Goal: Task Accomplishment & Management: Complete application form

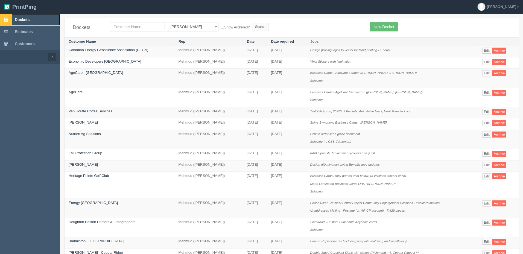
click at [43, 19] on link "Dockets" at bounding box center [30, 20] width 60 height 12
click at [132, 28] on input "text" at bounding box center [137, 26] width 55 height 9
type input "willow"
click at [252, 23] on input "Search" at bounding box center [260, 27] width 16 height 8
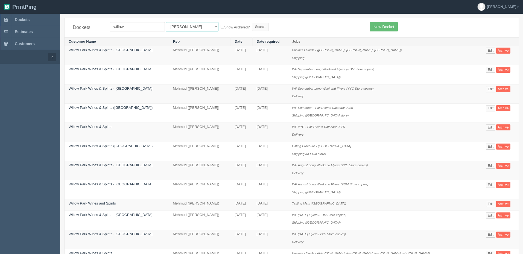
click at [171, 26] on select "All Users [PERSON_NAME] Test 1 [PERSON_NAME] [PERSON_NAME] [PERSON_NAME] France…" at bounding box center [192, 26] width 52 height 9
select select "8"
click at [166, 22] on select "All Users [PERSON_NAME] Test 1 [PERSON_NAME] [PERSON_NAME] [PERSON_NAME] France…" at bounding box center [192, 26] width 52 height 9
click at [252, 28] on input "Search" at bounding box center [260, 27] width 16 height 8
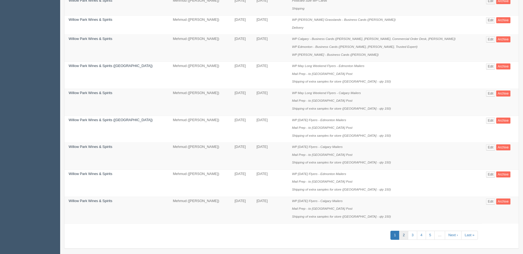
scroll to position [344, 0]
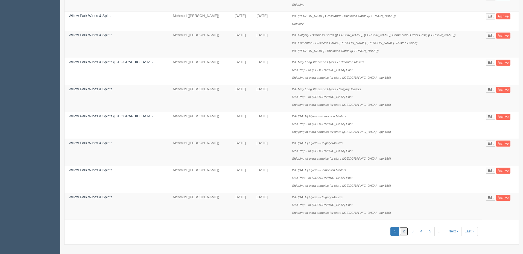
click at [401, 231] on link "2" at bounding box center [403, 231] width 9 height 9
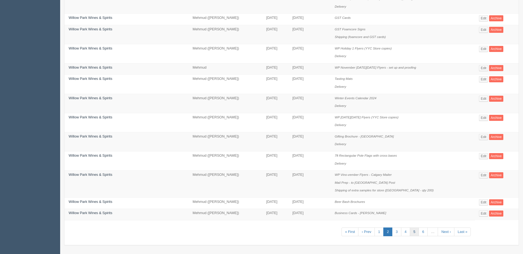
scroll to position [298, 0]
click at [395, 231] on link "3" at bounding box center [396, 231] width 9 height 9
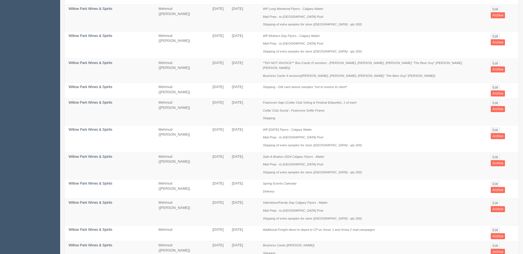
scroll to position [344, 0]
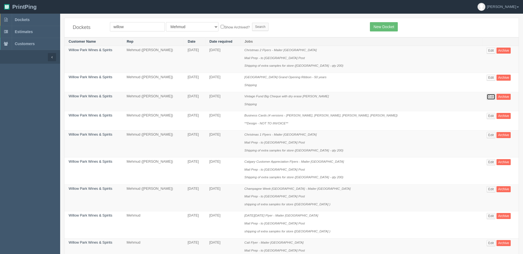
click at [490, 95] on link "Edit" at bounding box center [491, 97] width 9 height 6
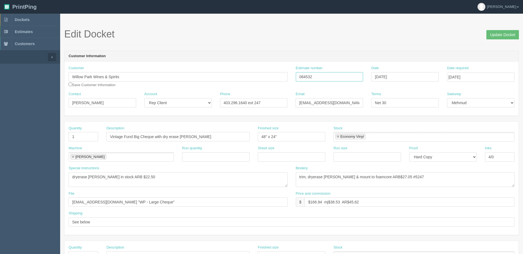
drag, startPoint x: 271, startPoint y: 76, endPoint x: 258, endPoint y: 75, distance: 13.7
click at [259, 75] on div "Customer Willow Park Wines & Spirits Save Customer Information Estimate number …" at bounding box center [292, 79] width 454 height 26
click at [335, 76] on input "084532" at bounding box center [330, 76] width 68 height 9
drag, startPoint x: 338, startPoint y: 77, endPoint x: 166, endPoint y: 69, distance: 172.1
click at [168, 70] on div "Customer Willow Park Wines & Spirits Save Customer Information Estimate number …" at bounding box center [292, 79] width 454 height 26
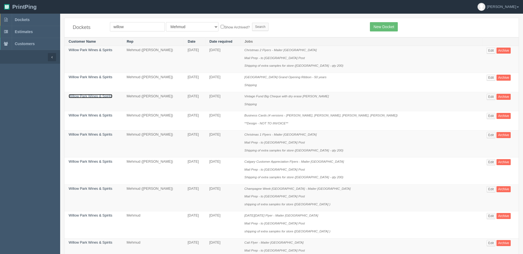
click at [104, 98] on link "Willow Park Wines & Spirits" at bounding box center [91, 96] width 44 height 4
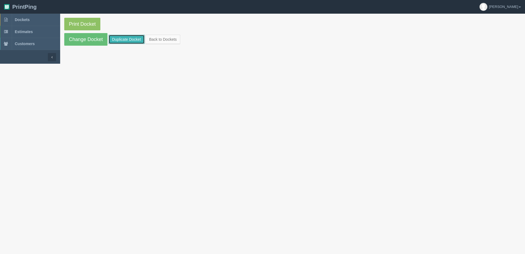
click at [130, 40] on link "Duplicate Docket" at bounding box center [127, 39] width 36 height 9
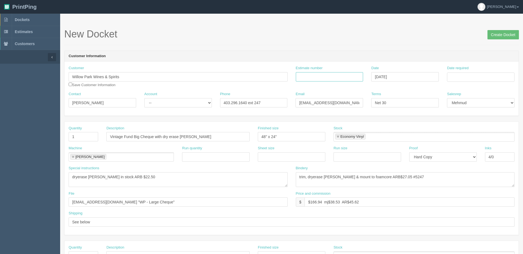
click at [318, 77] on input "Estimate number" at bounding box center [330, 76] width 68 height 9
type input "092279"
type input "September 2, 2025"
click at [488, 107] on td "5" at bounding box center [489, 106] width 7 height 8
type input "September 5, 2025"
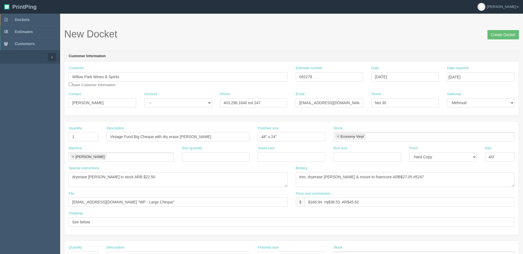
click at [311, 35] on h1 "New Docket Create Docket" at bounding box center [291, 34] width 455 height 11
drag, startPoint x: -6, startPoint y: 100, endPoint x: -57, endPoint y: 100, distance: 50.8
click at [0, 100] on html "PrintPing Zack Edit account ( zack@allrush.ca ) Logout Dockets Estimates" at bounding box center [261, 248] width 523 height 496
paste input "Kelsey Glass <Kelsey@willowpark.net>"
type input "Kelsey Glass"
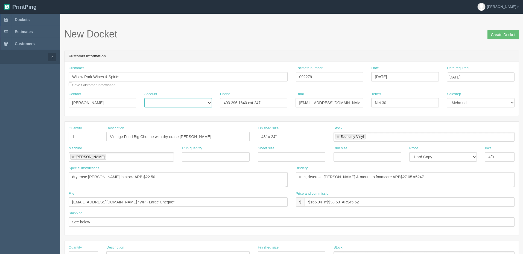
select select "Rep Client"
click at [144, 98] on select "-- Existing Client Allrush Client Rep Client" at bounding box center [178, 102] width 68 height 9
paste input "<Kelsey@willowpark.net>"
type input "Kelsey@willowpark.net"
drag, startPoint x: 134, startPoint y: 136, endPoint x: 33, endPoint y: 128, distance: 102.0
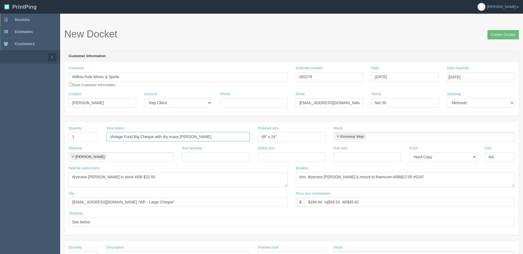
click at [37, 130] on section "Dockets Estimates Customers" at bounding box center [261, 255] width 523 height 483
type input "WP Big Cheque with dry erase lam"
drag, startPoint x: 161, startPoint y: 177, endPoint x: -45, endPoint y: 183, distance: 206.0
click at [0, 183] on html "PrintPing Zack Edit account ( zack@allrush.ca ) Logout Dockets Estimates" at bounding box center [261, 248] width 523 height 496
click at [429, 178] on textarea "trim, dryerase lam & mount to foamcore ARB$27.05 #5247" at bounding box center [405, 179] width 219 height 15
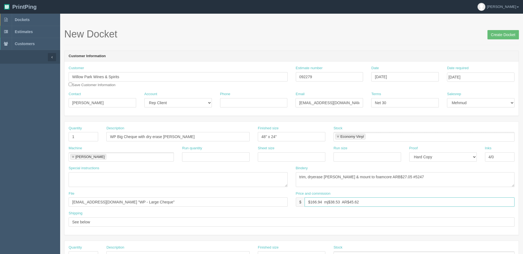
drag, startPoint x: 312, startPoint y: 201, endPoint x: 525, endPoint y: 175, distance: 214.1
click at [523, 175] on html "PrintPing Zack Edit account ( [PERSON_NAME][EMAIL_ADDRESS][DOMAIN_NAME] ) Logou…" at bounding box center [261, 248] width 523 height 496
click at [392, 203] on input "$109.11 mj$25.18 AR$" at bounding box center [410, 201] width 210 height 9
type input "$109.11 mj$25.18 AR$29.78"
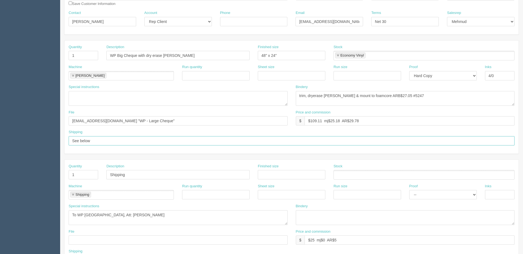
scroll to position [109, 0]
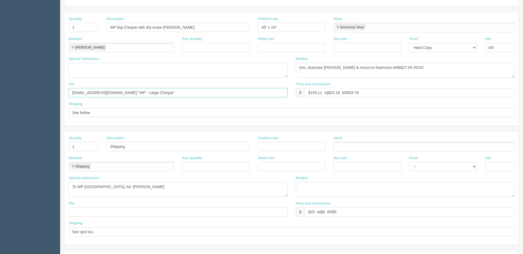
click at [143, 93] on input "[EMAIL_ADDRESS][DOMAIN_NAME] "WP - Large Cheque"" at bounding box center [178, 92] width 219 height 9
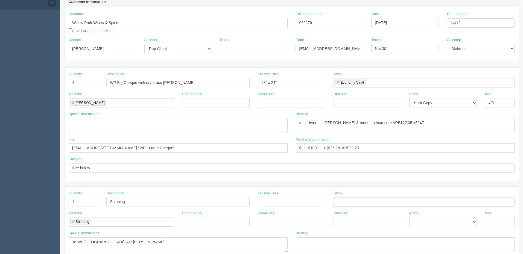
scroll to position [55, 0]
click at [381, 121] on textarea "trim, dryerase lam & mount to foamcore ARB$27.05 #5247" at bounding box center [405, 125] width 219 height 15
click at [382, 122] on textarea "trim, dryerase lam & mount to foamcore ARB$27.05 #5247" at bounding box center [405, 125] width 219 height 15
click at [419, 121] on textarea "trim, dryerase lam & mount to foamcore ARB$27.05 #5247" at bounding box center [405, 125] width 219 height 15
drag, startPoint x: 395, startPoint y: 121, endPoint x: 470, endPoint y: 122, distance: 74.9
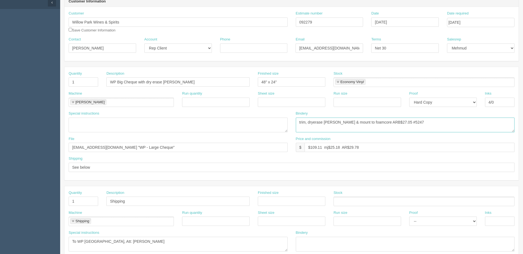
click at [470, 122] on textarea "trim, dryerase lam & mount to foamcore ARB$27.05 #5247" at bounding box center [405, 125] width 219 height 15
type textarea "trim, dryerase lam & mount to foamcore ARB$27.05 #"
click at [331, 149] on input "$109.11 mj$25.18 AR$29.78" at bounding box center [410, 147] width 210 height 9
click at [363, 147] on input "$109.11 mj$32.85 AR$" at bounding box center [410, 147] width 210 height 9
type input "$109.11 mj$32.85 AR$28.07"
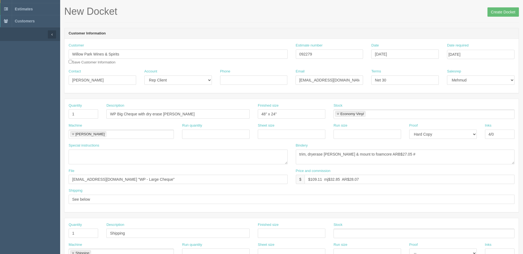
scroll to position [0, 0]
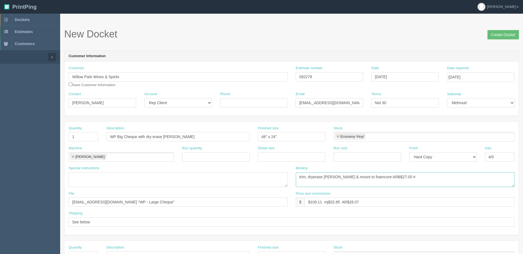
click at [382, 175] on textarea "trim, dryerase lam & mount to foamcore ARB$27.05 #5247" at bounding box center [405, 179] width 219 height 15
click at [398, 178] on textarea "trim, dryerase lam & mount to foamcore ARB$27.05 #5247" at bounding box center [405, 179] width 219 height 15
click at [331, 178] on textarea "trim, dryerase lam & mount to foamcore ARB$27.05 #5247" at bounding box center [405, 179] width 219 height 15
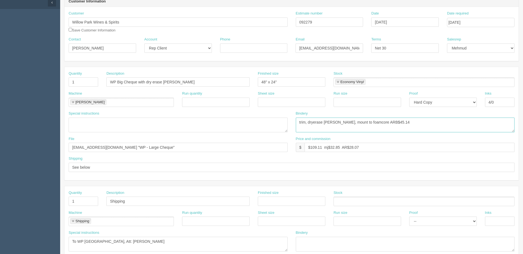
scroll to position [82, 0]
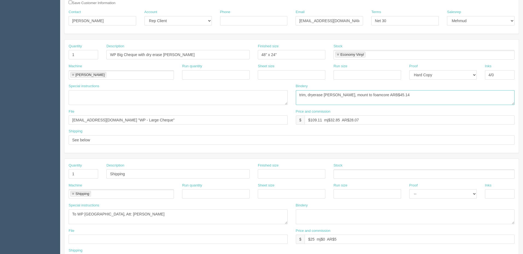
click at [394, 95] on textarea "trim, dryerase lam & mount to foamcore ARB$27.05 #5247" at bounding box center [405, 97] width 219 height 15
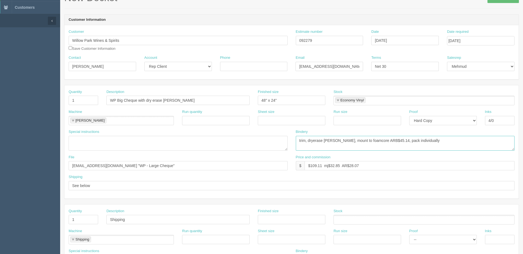
scroll to position [0, 0]
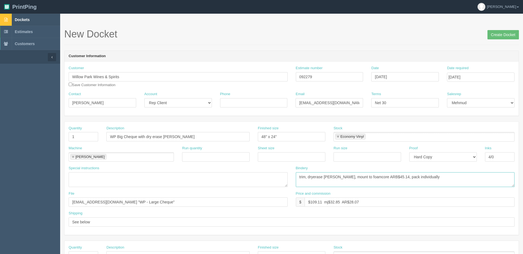
type textarea "trim, dryerase lam, mount to foamcore ARB$45.14, pack individually"
click at [27, 18] on span "Dockets" at bounding box center [22, 19] width 15 height 4
click at [203, 134] on input "WP Big Cheque with dry erase lam" at bounding box center [177, 136] width 143 height 9
type input "WP Big Cheque with dry erase [PERSON_NAME] ([GEOGRAPHIC_DATA])"
click at [77, 179] on textarea "dryerase lam in stock ARB $22.50" at bounding box center [178, 179] width 219 height 15
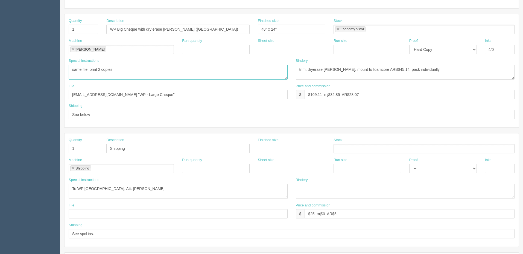
scroll to position [109, 0]
type textarea "same file, print 2 copies"
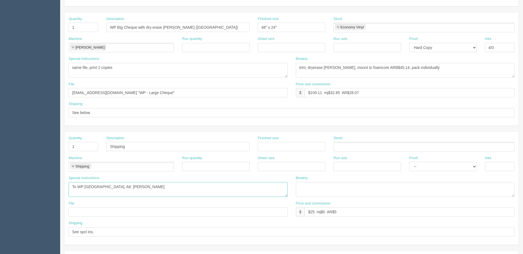
click at [133, 187] on textarea "To WP Calgary, Att: Sarah" at bounding box center [178, 189] width 219 height 15
paste textarea "Willow Park Wine and Spirits, ATT: Leah Bantug, #110, 3120 8 Street East, Saska…"
type textarea "Willow Park Wine and Spirits, ATT: Leah Bantug, #110, 3120 8 Street East, Saska…"
click at [138, 145] on input "Shipping" at bounding box center [177, 146] width 143 height 9
type input "Shipping (to [GEOGRAPHIC_DATA])"
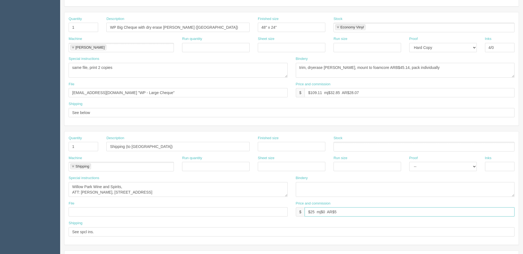
drag, startPoint x: 349, startPoint y: 209, endPoint x: 150, endPoint y: 209, distance: 198.7
click at [150, 209] on div "File Price and commission $ $25 mj$0 AR$5" at bounding box center [292, 211] width 454 height 20
paste input "________________ MJ$0 AR$$____"
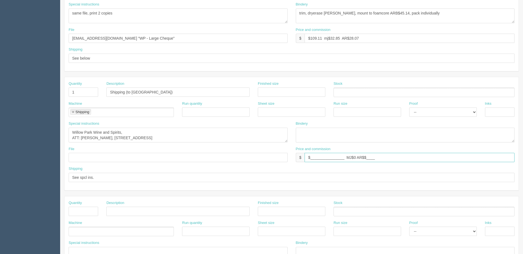
scroll to position [164, 0]
type input "$________________ MJ$0 AR$$____"
click at [108, 178] on input "See spcl ins." at bounding box center [292, 176] width 446 height 9
click at [197, 129] on textarea "To WP Calgary, Att: Sarah" at bounding box center [178, 134] width 219 height 15
click at [330, 136] on textarea at bounding box center [405, 134] width 219 height 15
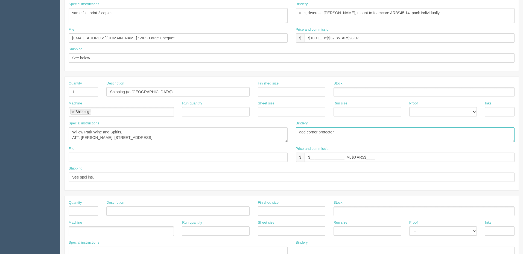
type textarea "add corner protectors"
drag, startPoint x: 345, startPoint y: 133, endPoint x: 243, endPoint y: 125, distance: 102.8
click at [243, 125] on div "Special instructions To WP Calgary, Att: Sarah Bindery add corner protectors" at bounding box center [292, 133] width 454 height 25
click at [209, 131] on textarea "To WP Calgary, Att: Sarah" at bounding box center [178, 134] width 219 height 15
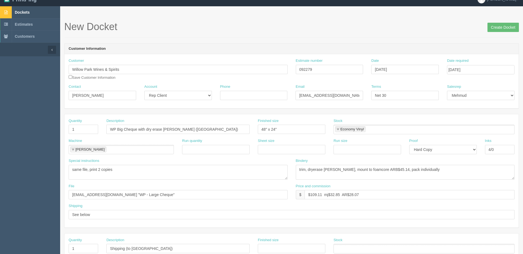
scroll to position [0, 0]
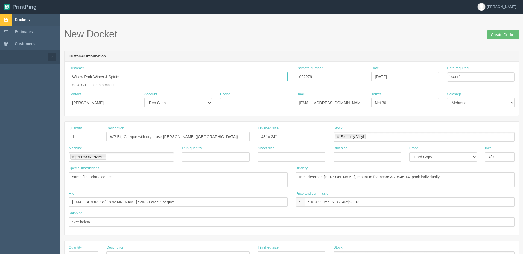
drag, startPoint x: 33, startPoint y: 73, endPoint x: -59, endPoint y: 73, distance: 91.6
click at [0, 73] on html "PrintPing Zack Edit account ( zack@allrush.ca ) Logout Dockets Estimates" at bounding box center [261, 248] width 523 height 496
paste input "H Wines and Spirits (Saskatoon)"
type input "[PERSON_NAME] and Spirits ([GEOGRAPHIC_DATA])"
click at [240, 103] on input "Phone" at bounding box center [254, 102] width 68 height 9
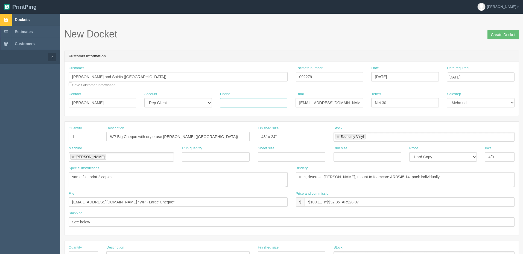
click at [261, 101] on input "Phone" at bounding box center [254, 102] width 68 height 9
paste input "403 296 1640"
type input "403 296 1640"
drag, startPoint x: 204, startPoint y: 136, endPoint x: 38, endPoint y: 135, distance: 165.7
click at [38, 135] on section "Dockets Estimates Customers" at bounding box center [261, 255] width 523 height 483
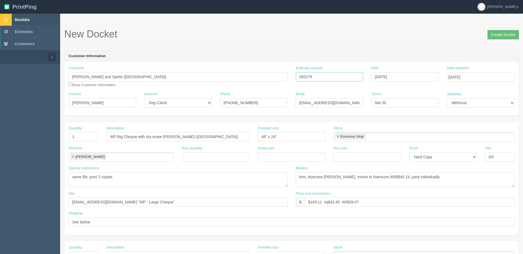
drag, startPoint x: 243, startPoint y: 79, endPoint x: 233, endPoint y: 80, distance: 10.5
click at [233, 80] on div "Customer WH Wines and Spirits (Saskatoon) WH Wines and Spirits (Saskatoon) Save…" at bounding box center [292, 79] width 454 height 26
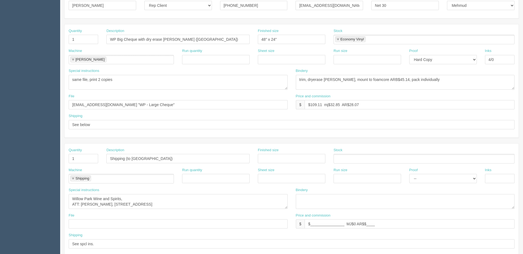
scroll to position [24, 0]
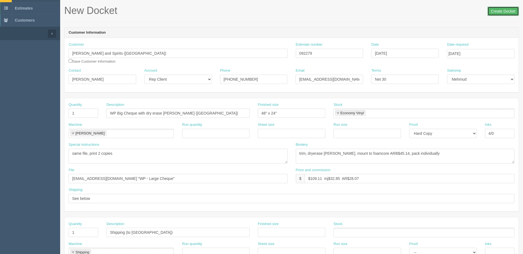
click at [498, 9] on input "Create Docket" at bounding box center [502, 11] width 31 height 9
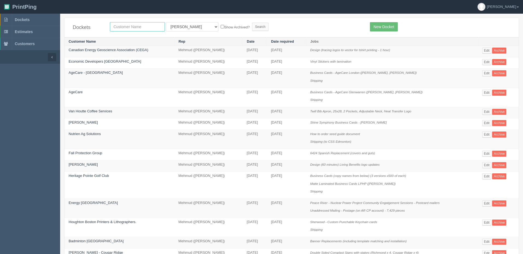
click at [130, 25] on input "text" at bounding box center [137, 26] width 55 height 9
type input "wh"
click at [252, 23] on input "Search" at bounding box center [260, 27] width 16 height 8
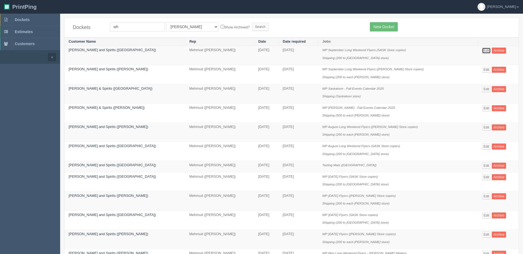
click at [482, 49] on link "Edit" at bounding box center [486, 51] width 9 height 6
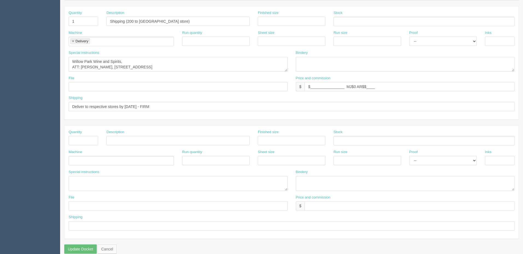
scroll to position [242, 0]
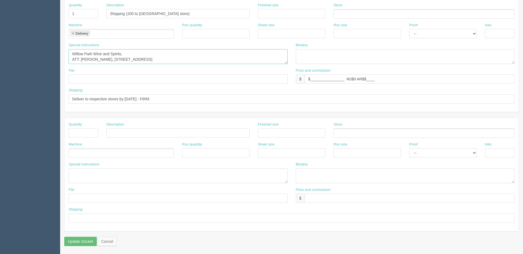
click at [177, 56] on textarea "Willow Park Wine and Spirits, ATT: Leah Bantug, #110, 3120 8 Street East, Saska…" at bounding box center [178, 56] width 219 height 15
drag, startPoint x: 210, startPoint y: 80, endPoint x: 166, endPoint y: 80, distance: 44.0
click at [166, 80] on div "File Price and commission $ $________________ MJ$0 AR$$____" at bounding box center [292, 78] width 454 height 20
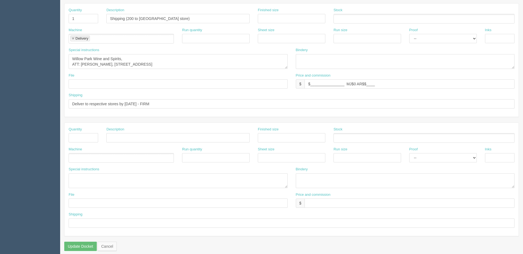
scroll to position [0, 0]
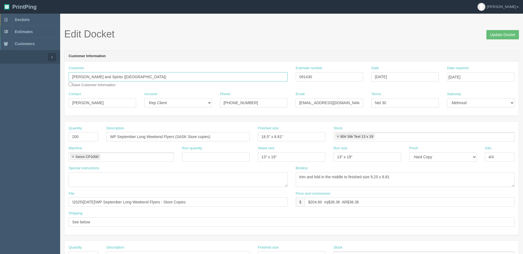
drag, startPoint x: 65, startPoint y: 74, endPoint x: 0, endPoint y: 76, distance: 64.8
click at [0, 76] on section "Dockets Estimates Customers" at bounding box center [261, 255] width 523 height 483
drag, startPoint x: 176, startPoint y: 101, endPoint x: 160, endPoint y: 101, distance: 16.4
click at [160, 101] on div "Contact Kelsey Glass Account -- Existing Client Allrush Client Rep Client Phone…" at bounding box center [292, 102] width 454 height 20
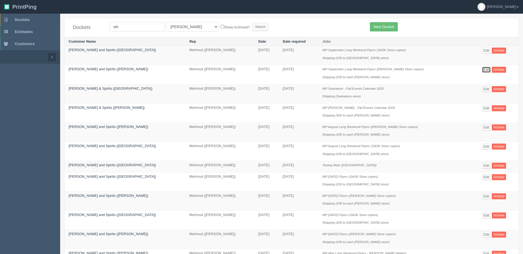
click at [482, 70] on link "Edit" at bounding box center [486, 70] width 9 height 6
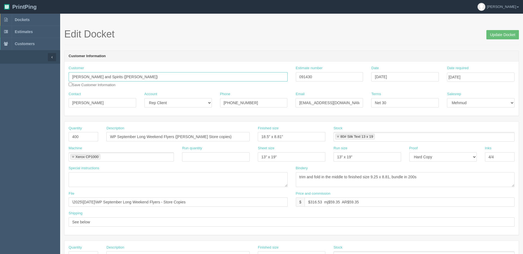
drag, startPoint x: 141, startPoint y: 79, endPoint x: 0, endPoint y: 79, distance: 141.1
click at [0, 79] on section "Dockets Estimates Customers" at bounding box center [261, 255] width 523 height 483
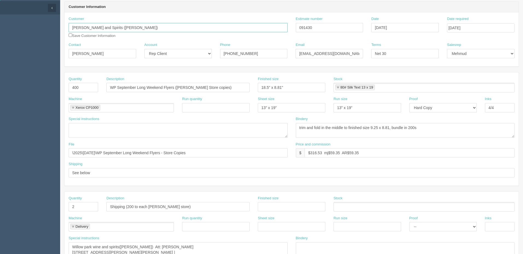
scroll to position [219, 0]
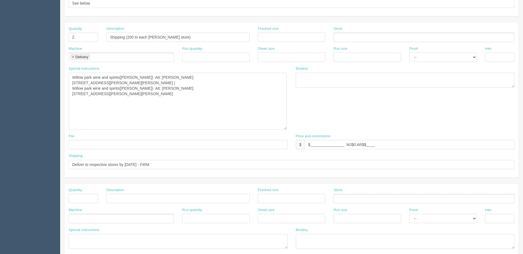
drag, startPoint x: 286, startPoint y: 87, endPoint x: 285, endPoint y: 129, distance: 42.1
click at [285, 129] on textarea "Willow park wine and spirits(regina) Att: Bogdan Anghel 4715 Gordon Rd #33, Reg…" at bounding box center [178, 101] width 218 height 57
drag, startPoint x: 145, startPoint y: 93, endPoint x: 72, endPoint y: 89, distance: 73.1
click at [72, 89] on textarea "Willow park wine and spirits(regina) Att: Bogdan Anghel 4715 Gordon Rd #33, Reg…" at bounding box center [178, 101] width 218 height 57
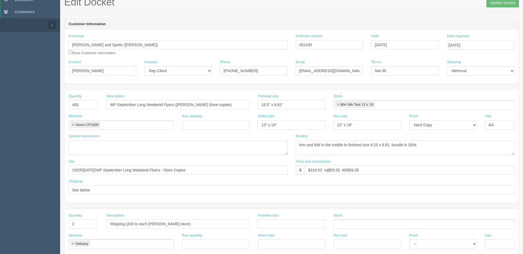
scroll to position [0, 0]
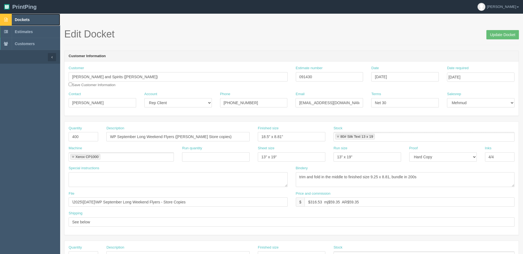
click at [31, 16] on link "Dockets" at bounding box center [30, 20] width 60 height 12
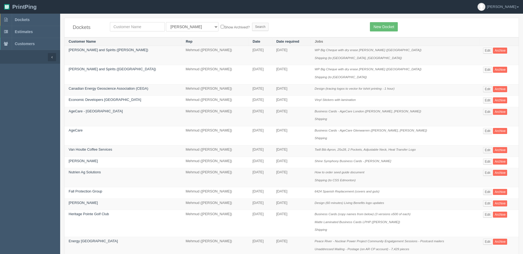
click at [271, 27] on form "All Users Ali Ali Test 1 Aly Amy Ankit Arif Brandon Dan France Greg Jim Mark Ma…" at bounding box center [236, 26] width 252 height 9
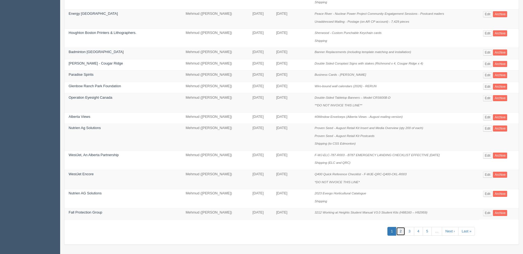
click at [400, 229] on link "2" at bounding box center [400, 231] width 9 height 9
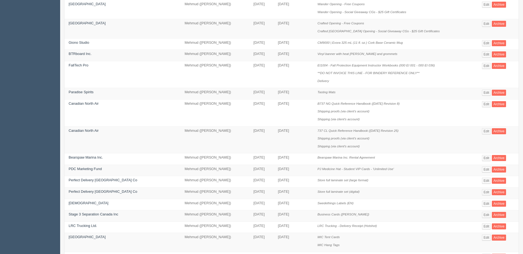
scroll to position [227, 0]
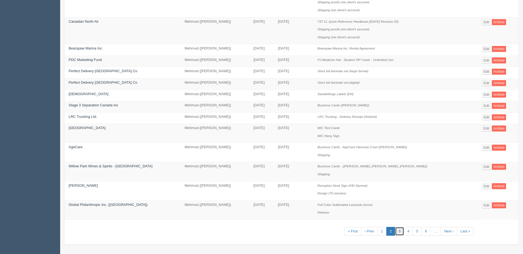
click at [399, 230] on link "3" at bounding box center [399, 231] width 9 height 9
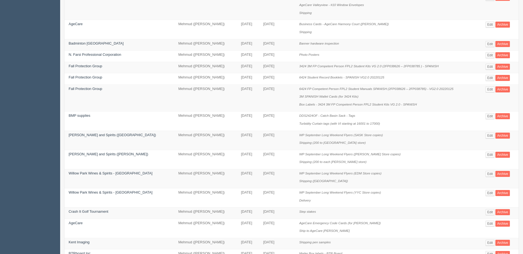
scroll to position [259, 0]
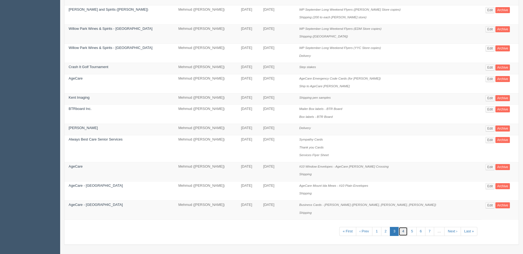
click at [402, 229] on link "4" at bounding box center [403, 231] width 9 height 9
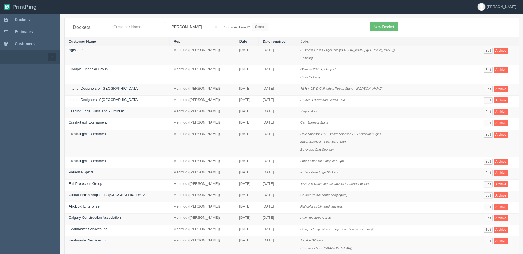
scroll to position [212, 0]
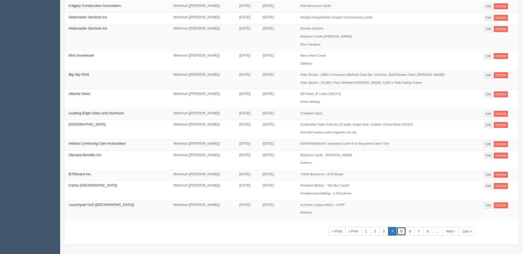
click at [398, 232] on link "5" at bounding box center [401, 231] width 9 height 9
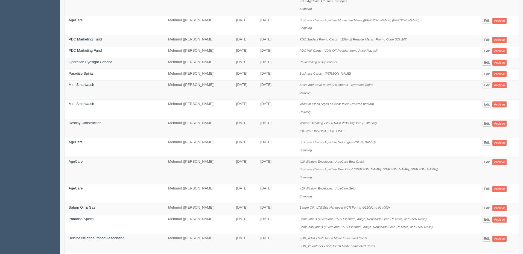
scroll to position [273, 0]
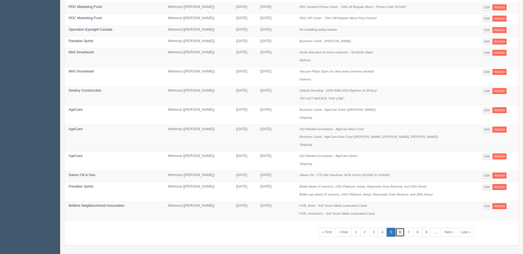
click at [396, 231] on link "6" at bounding box center [400, 232] width 9 height 9
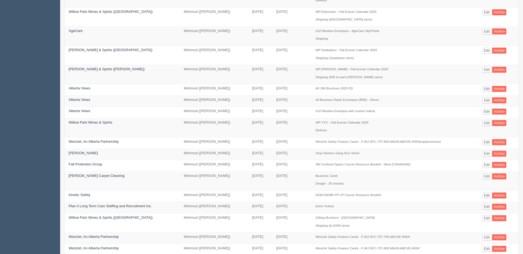
scroll to position [204, 0]
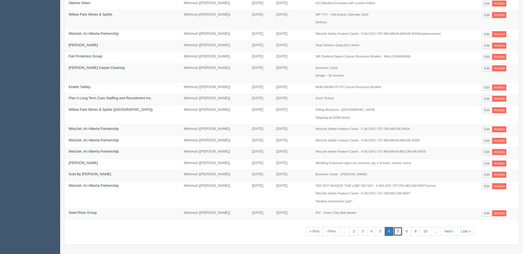
click at [399, 232] on link "7" at bounding box center [397, 231] width 9 height 9
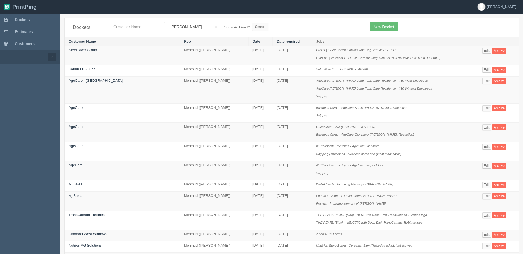
scroll to position [220, 0]
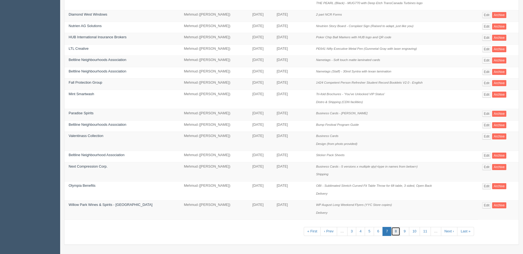
click at [393, 232] on link "8" at bounding box center [395, 231] width 9 height 9
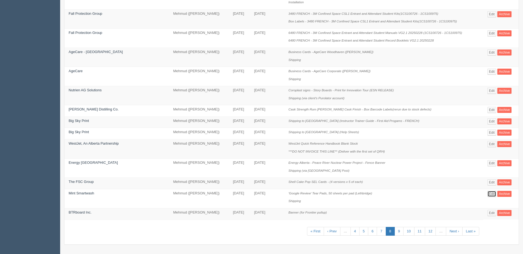
click at [490, 192] on link "Edit" at bounding box center [491, 194] width 9 height 6
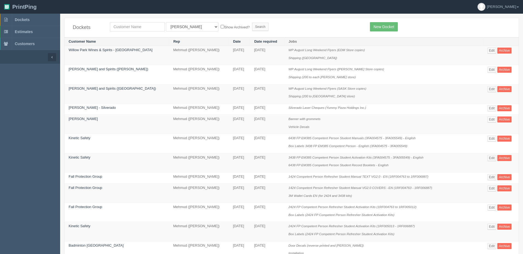
scroll to position [251, 0]
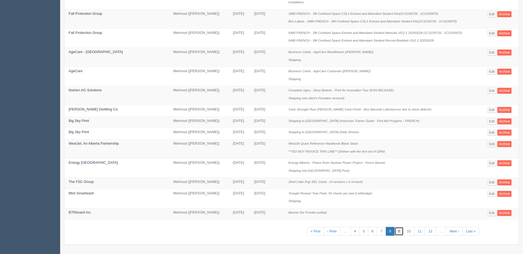
click at [395, 232] on link "9" at bounding box center [398, 231] width 9 height 9
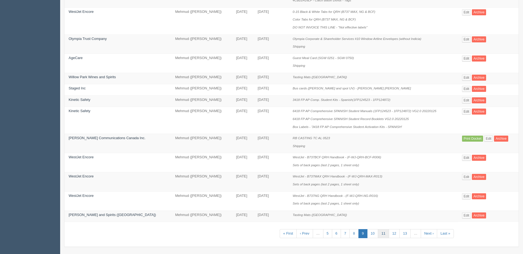
scroll to position [274, 0]
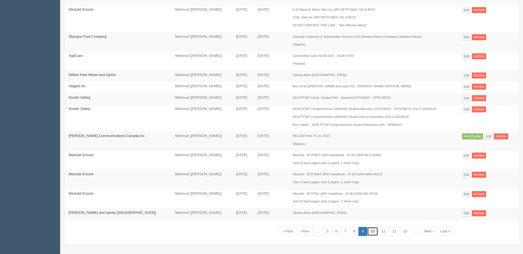
click at [367, 232] on link "10" at bounding box center [372, 231] width 11 height 9
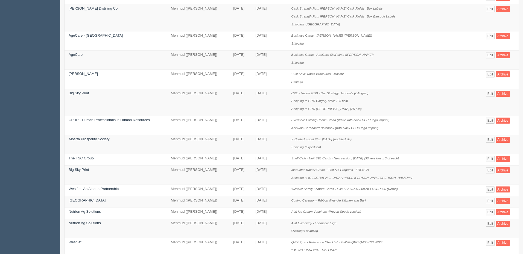
scroll to position [259, 0]
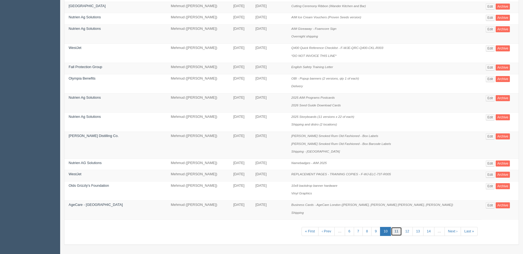
click at [393, 232] on link "11" at bounding box center [396, 231] width 11 height 9
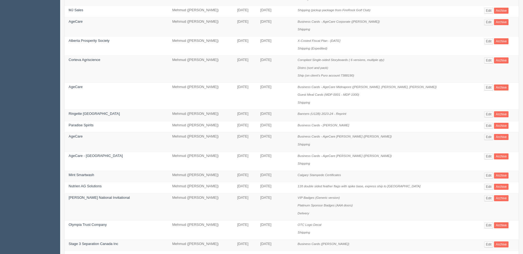
scroll to position [274, 0]
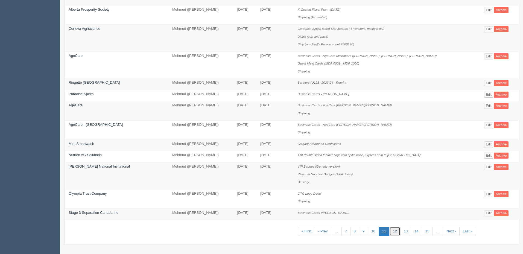
click at [389, 231] on link "12" at bounding box center [394, 231] width 11 height 9
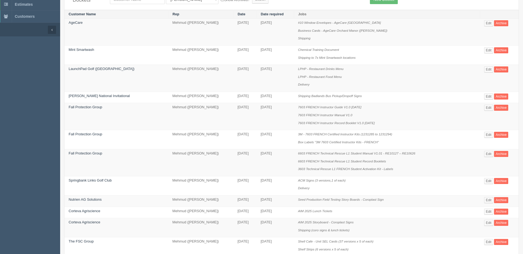
scroll to position [298, 0]
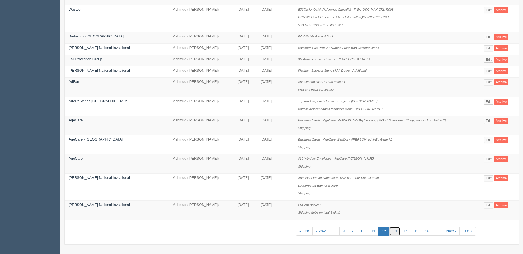
click at [390, 230] on link "13" at bounding box center [394, 231] width 11 height 9
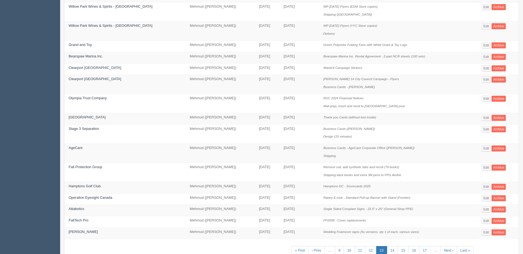
scroll to position [259, 0]
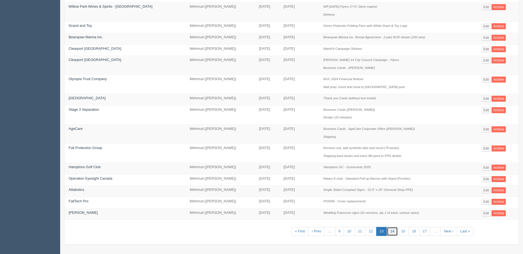
click at [388, 230] on link "14" at bounding box center [392, 231] width 11 height 9
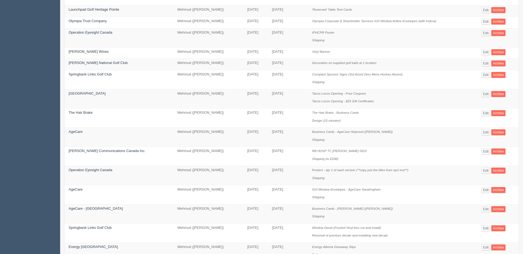
scroll to position [267, 0]
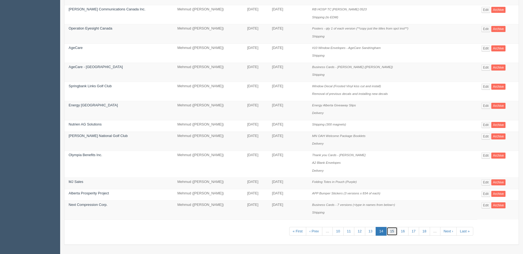
click at [389, 231] on link "15" at bounding box center [392, 231] width 11 height 9
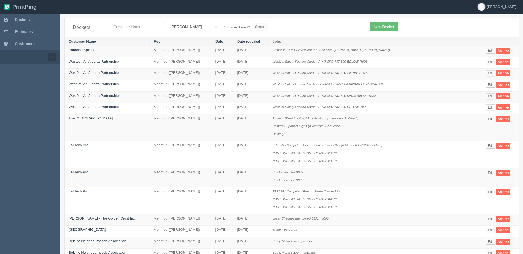
click at [135, 27] on input "text" at bounding box center [137, 26] width 55 height 9
type input "results"
click at [252, 23] on input "Search" at bounding box center [260, 27] width 16 height 8
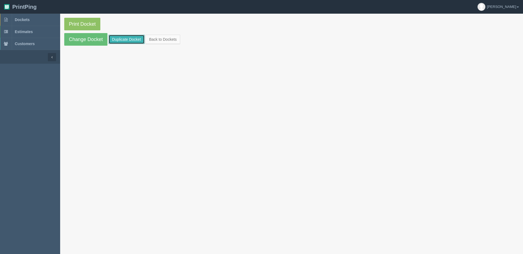
click at [134, 37] on link "Duplicate Docket" at bounding box center [127, 39] width 36 height 9
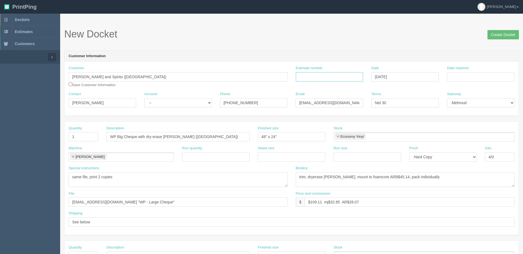
click at [311, 75] on input "Estimate number" at bounding box center [330, 76] width 68 height 9
paste input "092279"
type input "092279"
click at [460, 76] on input "Date required" at bounding box center [481, 76] width 68 height 9
click at [467, 103] on td "2" at bounding box center [467, 106] width 7 height 8
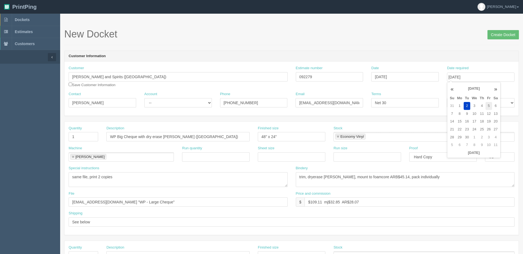
click at [489, 106] on td "5" at bounding box center [489, 106] width 7 height 8
type input "September 5, 2025"
click at [308, 25] on section "New Docket Create Docket Customer Information Customer WH Wines and Spirits (Sa…" at bounding box center [291, 255] width 463 height 483
click at [157, 103] on select "-- Existing Client Allrush Client Rep Client" at bounding box center [178, 102] width 68 height 9
select select "Allrush Client"
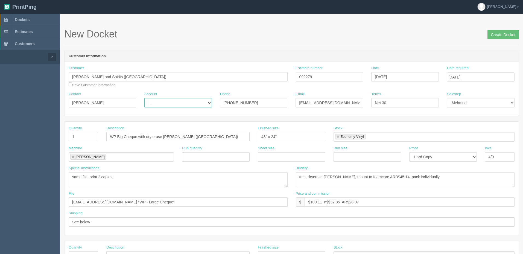
click at [144, 98] on select "-- Existing Client Allrush Client Rep Client" at bounding box center [178, 102] width 68 height 9
drag, startPoint x: 139, startPoint y: 73, endPoint x: 11, endPoint y: 81, distance: 127.7
click at [0, 69] on html "PrintPing Zack Edit account ( zack@allrush.ca ) Logout Dockets Estimates" at bounding box center [261, 248] width 523 height 496
paste input "Regina"
type input "WH Wines and Spirits (Regina)"
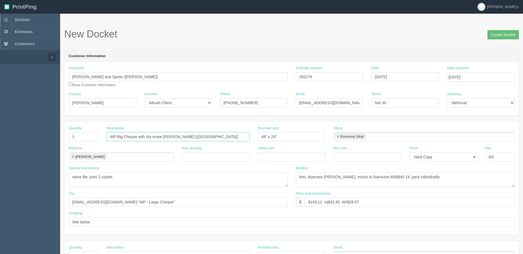
click at [206, 136] on input "WP Big Cheque with dry erase lam (Saskatoon)" at bounding box center [177, 136] width 143 height 9
click at [197, 138] on input "WP Big Cheque with dry erase lam (Saskatoon)" at bounding box center [177, 136] width 143 height 9
type input "WP Big Cheque with dry erase lam (Normanview)"
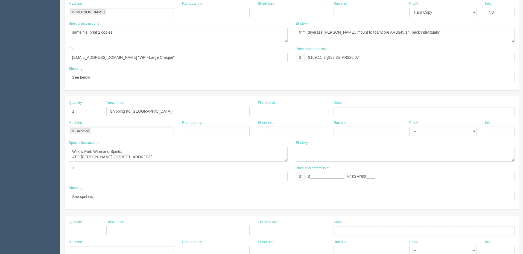
scroll to position [164, 0]
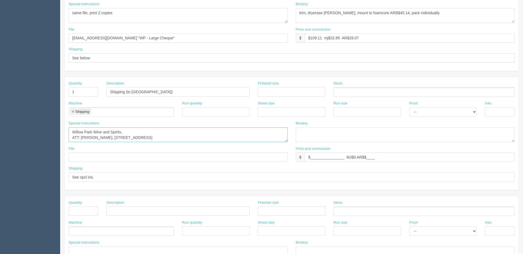
drag, startPoint x: 218, startPoint y: 137, endPoint x: -22, endPoint y: 125, distance: 239.8
click at [0, 125] on html "PrintPing Zack Edit account ( zack@allrush.ca ) Logout Dockets Estimates" at bounding box center [261, 84] width 523 height 496
paste textarea "park wine and spirits(Regina) Att: Derek Brack 490 McCarthy Blvd, Regina, SK S4…"
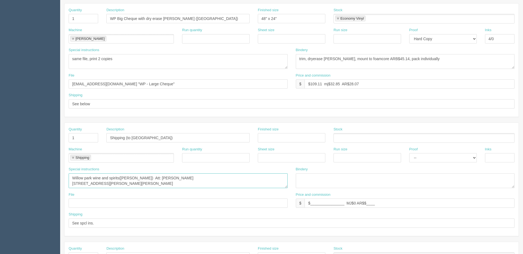
scroll to position [109, 0]
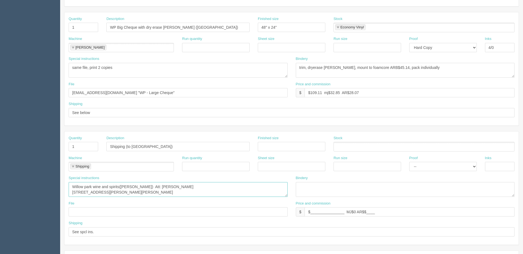
type textarea "Willow park wine and spirits(Regina) Att: Derek Brack 490 McCarthy Blvd, Regina…"
click at [154, 146] on input "Shipping (to Saskatoon)" at bounding box center [177, 146] width 143 height 9
type input "Shipping (to Normanview, Regina)"
click at [151, 192] on textarea "Willow Park Wine and Spirits, ATT: Leah Bantug, #110, 3120 8 Street East, Saska…" at bounding box center [178, 189] width 219 height 15
click at [108, 112] on input "See below" at bounding box center [292, 112] width 446 height 9
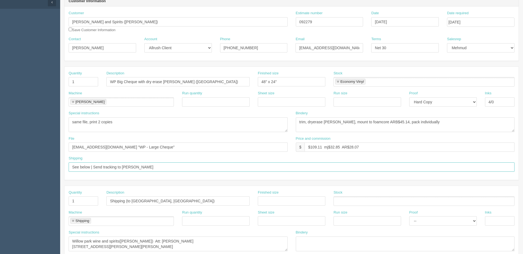
scroll to position [55, 0]
type input "See below | Send tracking to Kelsey"
drag, startPoint x: 380, startPoint y: 120, endPoint x: 388, endPoint y: 121, distance: 8.5
click at [388, 121] on textarea "trim, dryerase lam, mount to foamcore ARB$45.14, pack individually" at bounding box center [405, 125] width 219 height 15
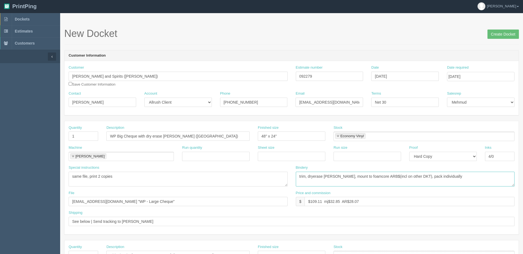
scroll to position [0, 0]
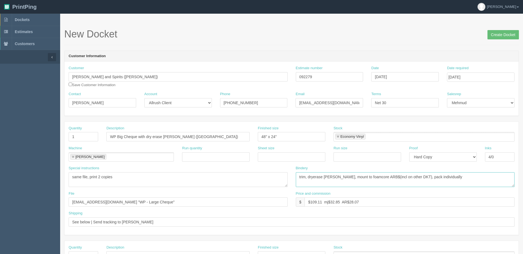
type textarea "trim, dryerase lam, mount to foamcore ARB$(incl on other DKT), pack individually"
drag, startPoint x: 174, startPoint y: 177, endPoint x: -50, endPoint y: 167, distance: 224.4
click at [0, 167] on html "PrintPing Zack Edit account ( zack@allrush.ca ) Logout Dockets Estimates" at bounding box center [261, 248] width 523 height 496
click at [150, 202] on input "files@allrush.ca "WP - Large Cheque"" at bounding box center [178, 201] width 219 height 9
click at [499, 36] on input "Create Docket" at bounding box center [502, 34] width 31 height 9
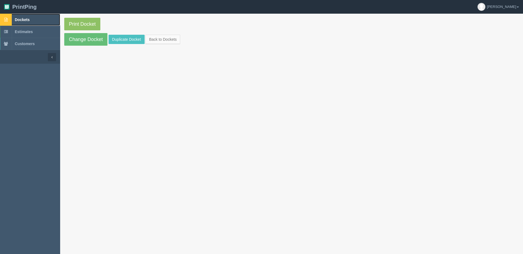
click at [36, 18] on link "Dockets" at bounding box center [30, 20] width 60 height 12
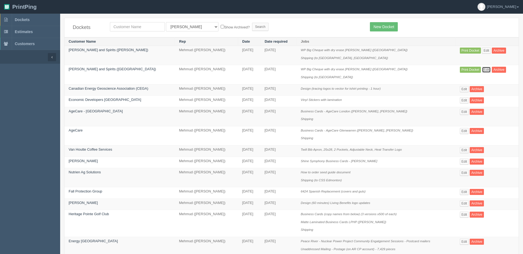
click at [486, 70] on link "Edit" at bounding box center [486, 70] width 9 height 6
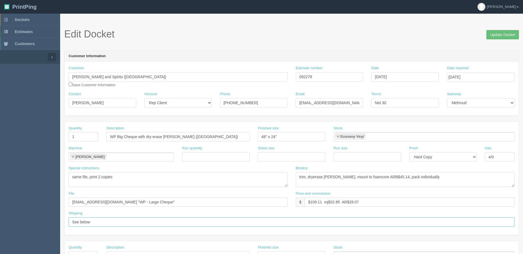
drag, startPoint x: 120, startPoint y: 221, endPoint x: 76, endPoint y: 217, distance: 44.2
click at [0, 217] on html "PrintPing Zack Edit account ( [PERSON_NAME][EMAIL_ADDRESS][DOMAIN_NAME] ) Logou…" at bounding box center [261, 248] width 523 height 496
paste input "| Send tracking to [PERSON_NAME]"
type input "See below | Send tracking to [PERSON_NAME]"
click at [500, 34] on input "Update Docket" at bounding box center [502, 34] width 33 height 9
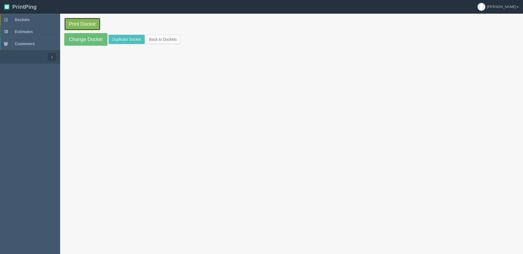
click at [84, 25] on link "Print Docket" at bounding box center [82, 24] width 36 height 13
click at [32, 19] on link "Dockets" at bounding box center [30, 20] width 60 height 12
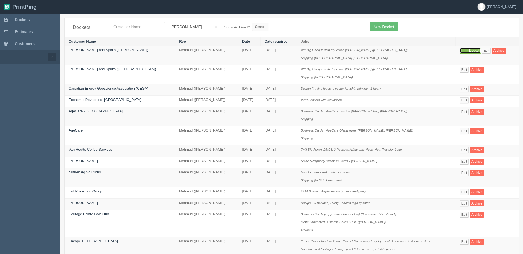
click at [470, 49] on link "Print Docket" at bounding box center [470, 51] width 21 height 6
click at [488, 49] on link "Edit" at bounding box center [486, 51] width 9 height 6
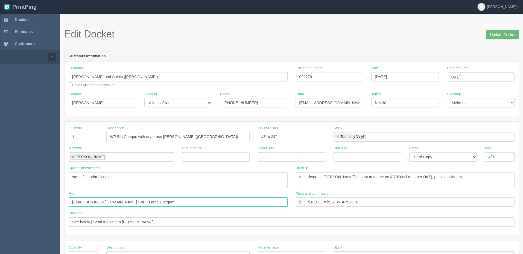
click at [151, 200] on input "files@allrush.ca "WP - Large Cheque"" at bounding box center [178, 201] width 219 height 9
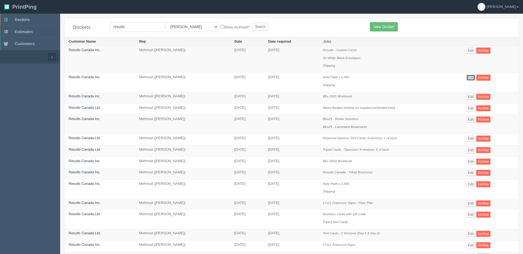
click at [473, 75] on link "Edit" at bounding box center [470, 78] width 9 height 6
click at [471, 77] on link "Edit" at bounding box center [470, 78] width 9 height 6
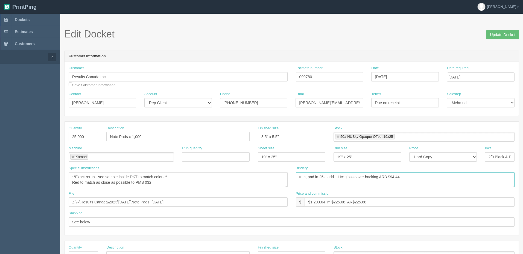
drag, startPoint x: 433, startPoint y: 179, endPoint x: 346, endPoint y: 180, distance: 86.9
click at [242, 180] on div "Special instructions **Exact rerun - see sample inside DKT to match colors** Re…" at bounding box center [292, 178] width 454 height 25
click at [31, 20] on link "Dockets" at bounding box center [30, 20] width 60 height 12
